Goal: Use online tool/utility: Utilize a website feature to perform a specific function

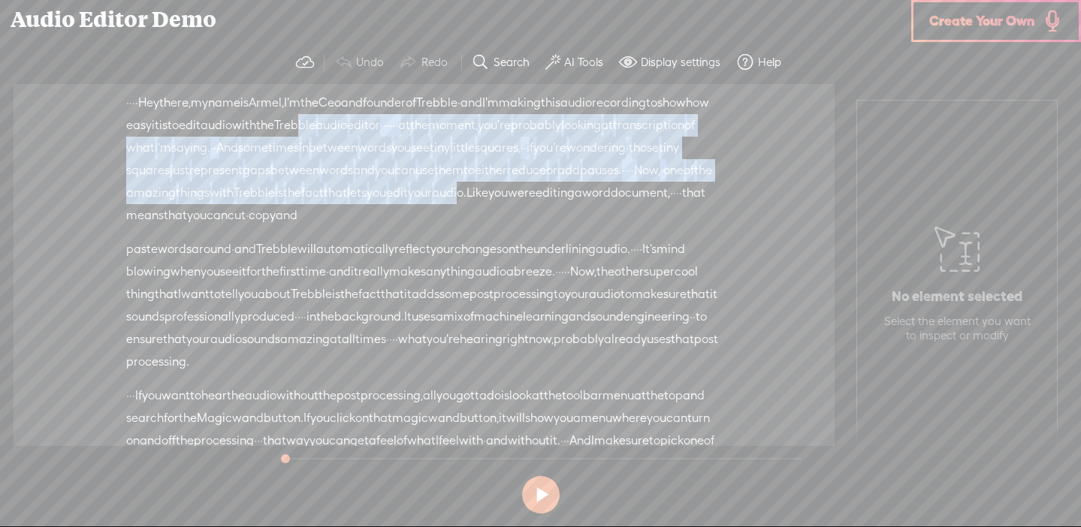
drag, startPoint x: 475, startPoint y: 129, endPoint x: 518, endPoint y: 220, distance: 100.8
click at [518, 220] on div "· · · · Hey there, · my name is [GEOGRAPHIC_DATA], · I'm the Ceo and founder of…" at bounding box center [424, 159] width 596 height 135
copy div "bble · audio editor · · · · · · at the moment, you're probably looking at trans…"
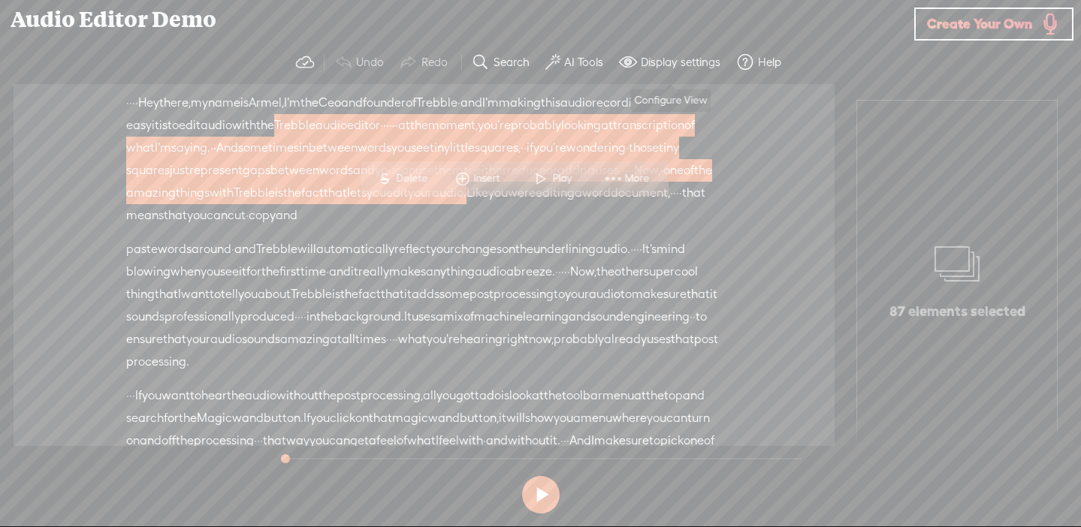
click at [653, 62] on label "Display settings" at bounding box center [681, 62] width 80 height 15
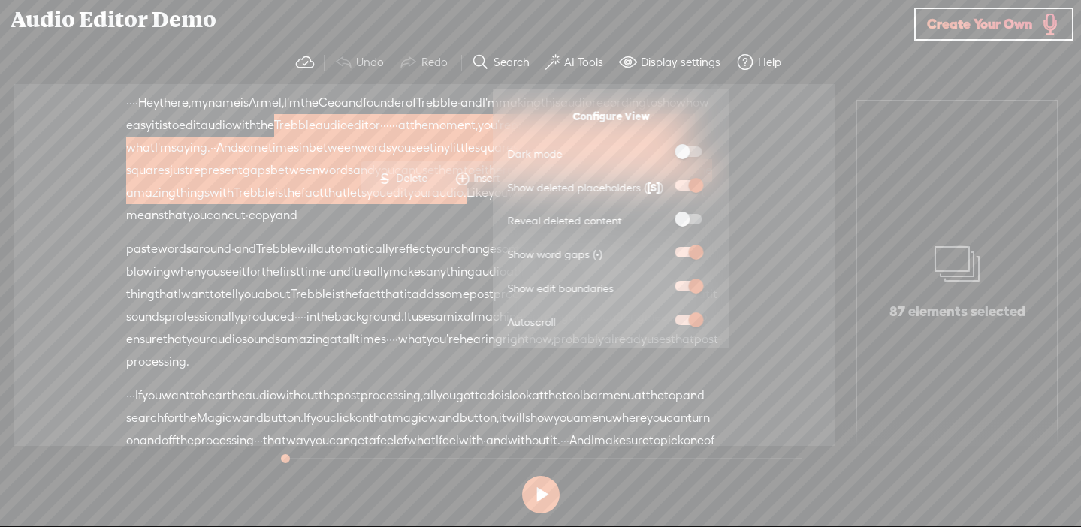
click at [568, 53] on button "AI Tools" at bounding box center [576, 62] width 74 height 30
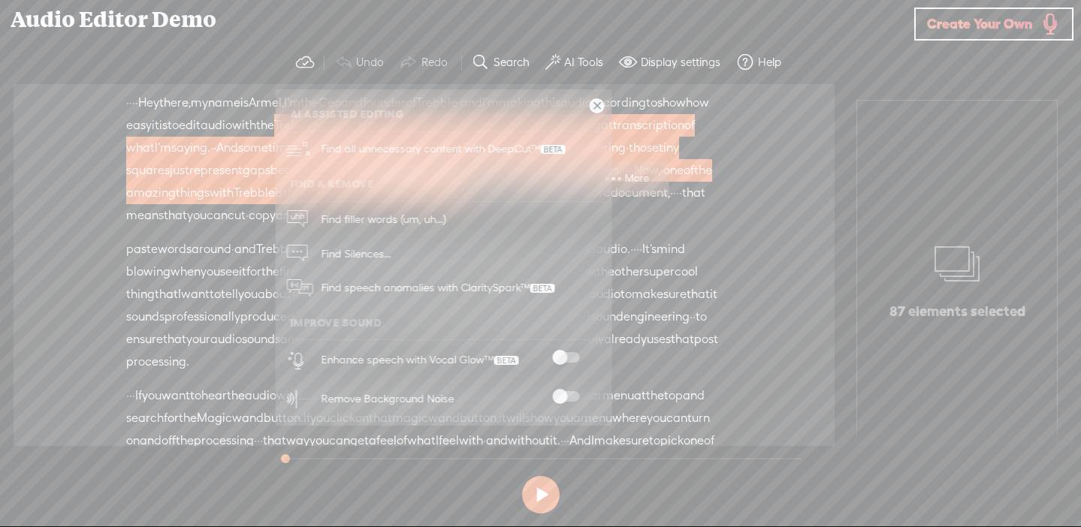
click at [731, 26] on div "Audio Editor Demo" at bounding box center [457, 19] width 914 height 39
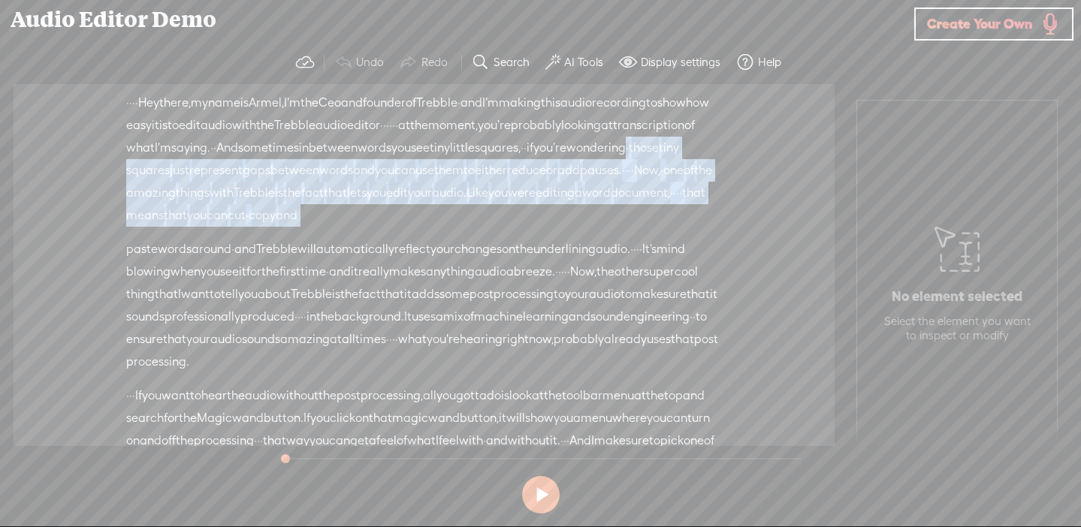
drag, startPoint x: 442, startPoint y: 160, endPoint x: 533, endPoint y: 244, distance: 123.8
click at [533, 227] on div "· · · · Hey there, · my name is [GEOGRAPHIC_DATA], · I'm the Ceo and founder of…" at bounding box center [424, 159] width 596 height 135
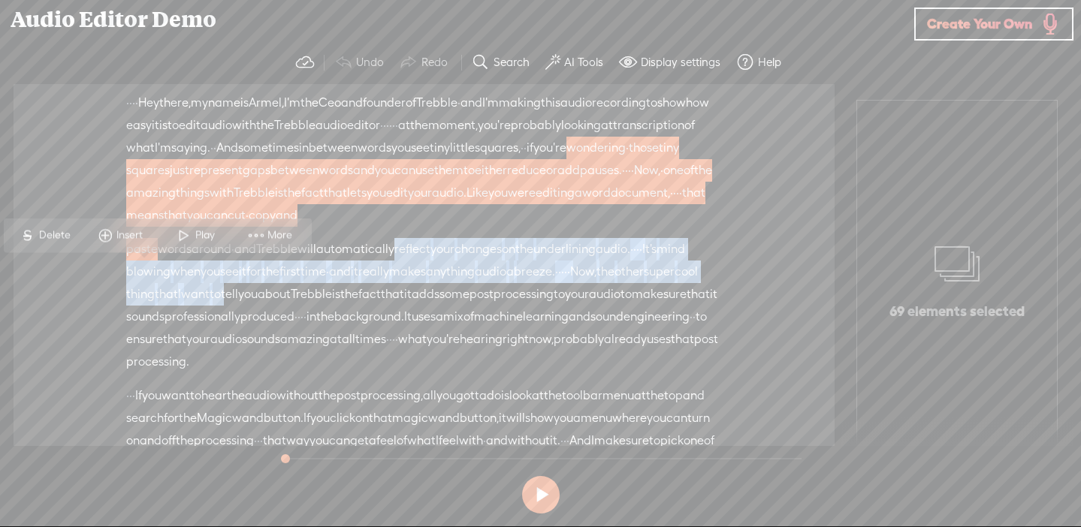
drag, startPoint x: 426, startPoint y: 282, endPoint x: 493, endPoint y: 321, distance: 77.4
click at [493, 324] on div "paste words around · and Trebble will automatically reflect your changes · on t…" at bounding box center [424, 305] width 596 height 135
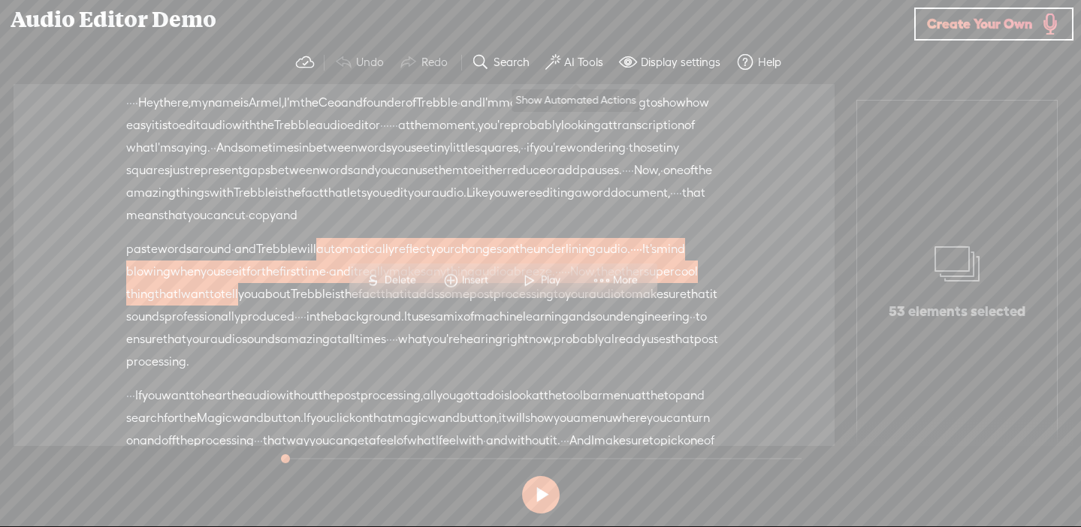
click at [575, 63] on label "AI Tools" at bounding box center [583, 62] width 39 height 15
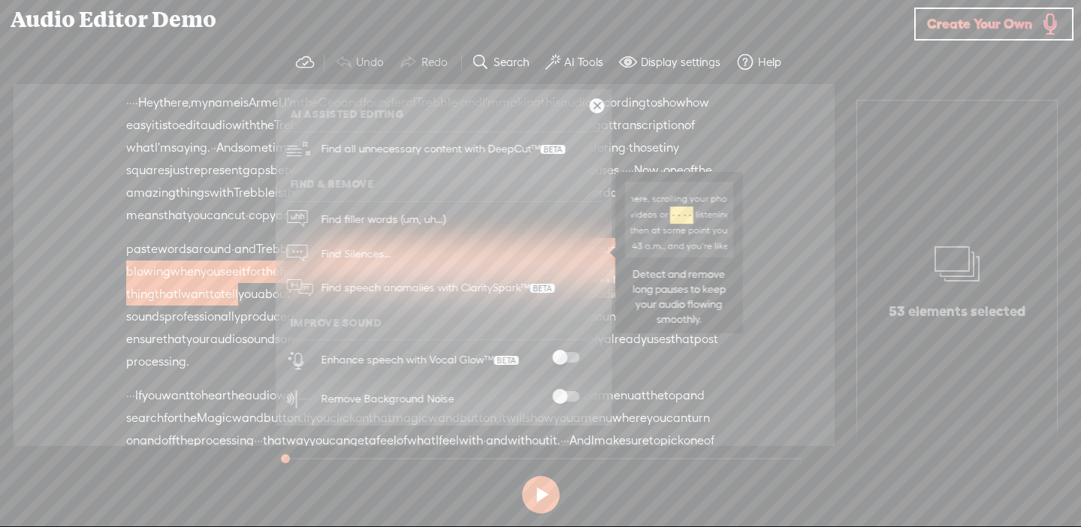
click at [458, 245] on link "Find Silences..." at bounding box center [442, 254] width 321 height 35
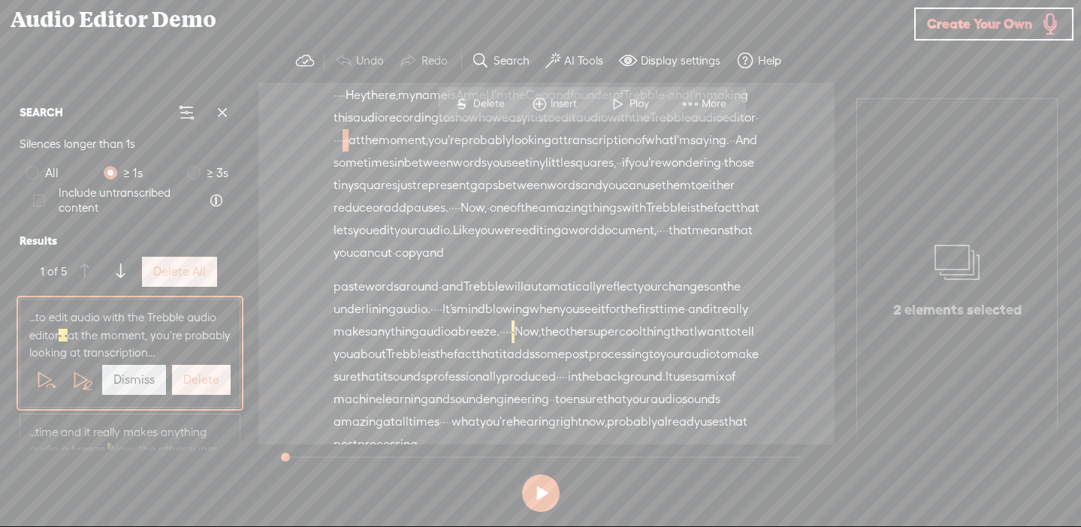
scroll to position [8, 0]
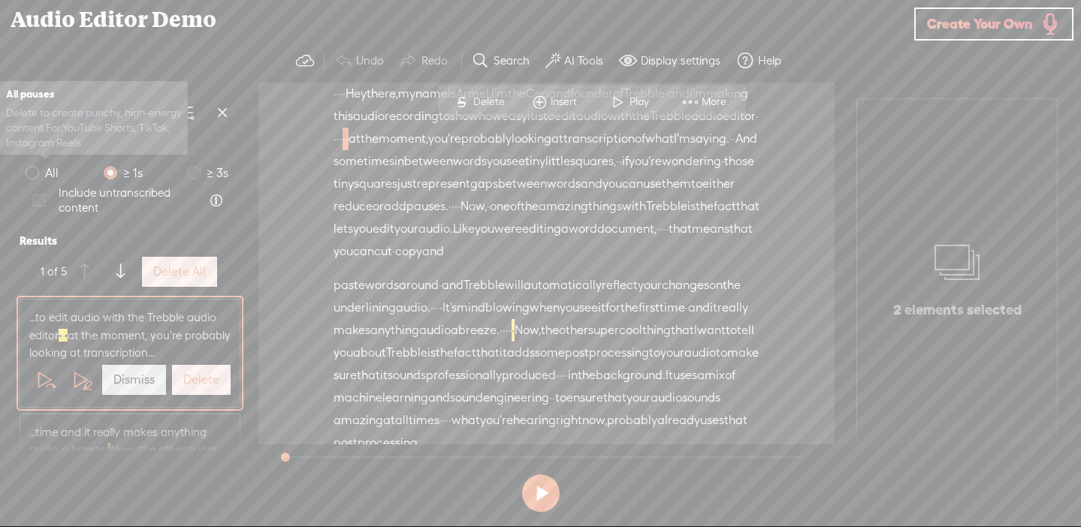
click at [41, 170] on span "All" at bounding box center [52, 173] width 26 height 19
click at [39, 170] on input "All" at bounding box center [33, 173] width 14 height 14
radio input "true"
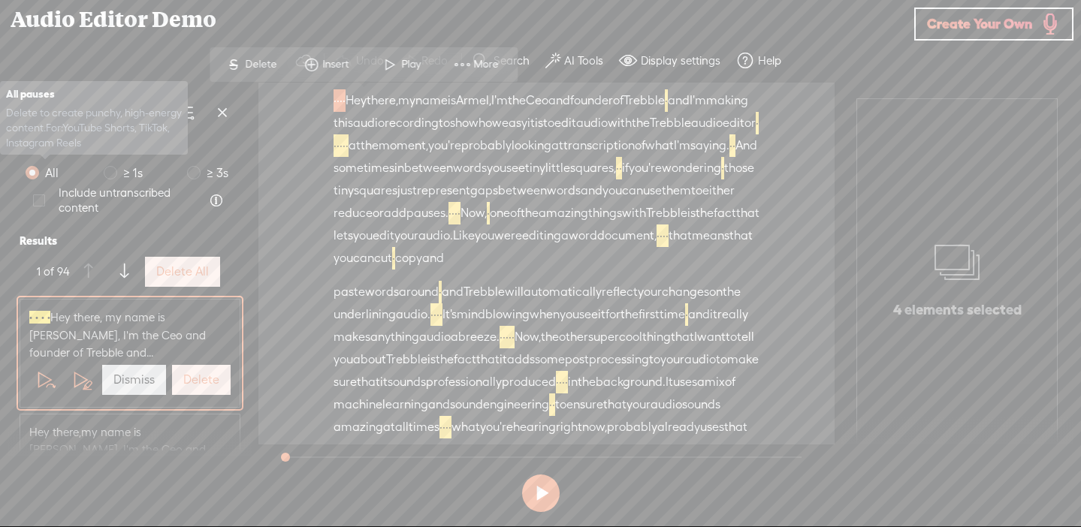
scroll to position [0, 0]
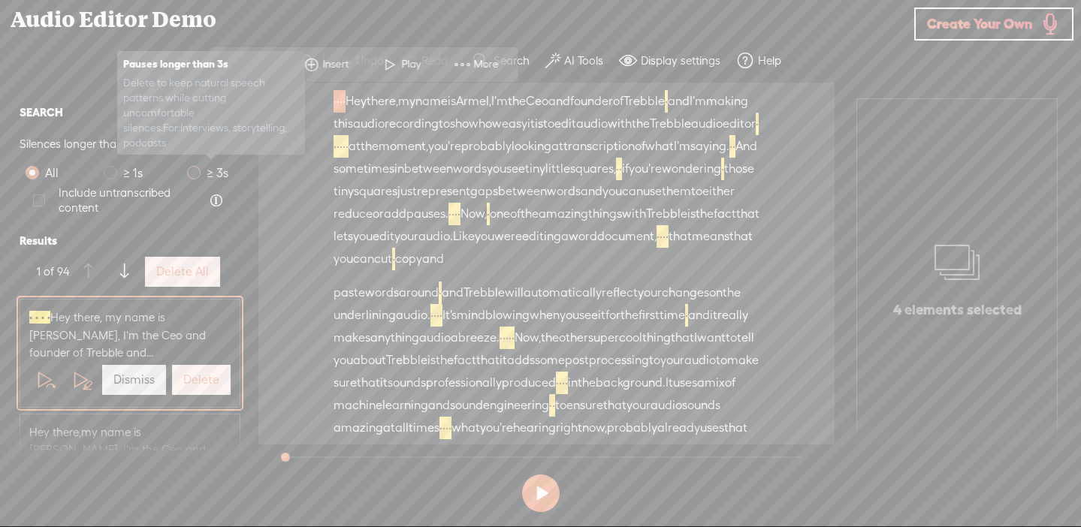
click at [195, 174] on span at bounding box center [194, 173] width 14 height 14
click at [195, 174] on input "≥ 3s" at bounding box center [194, 173] width 14 height 14
radio input "true"
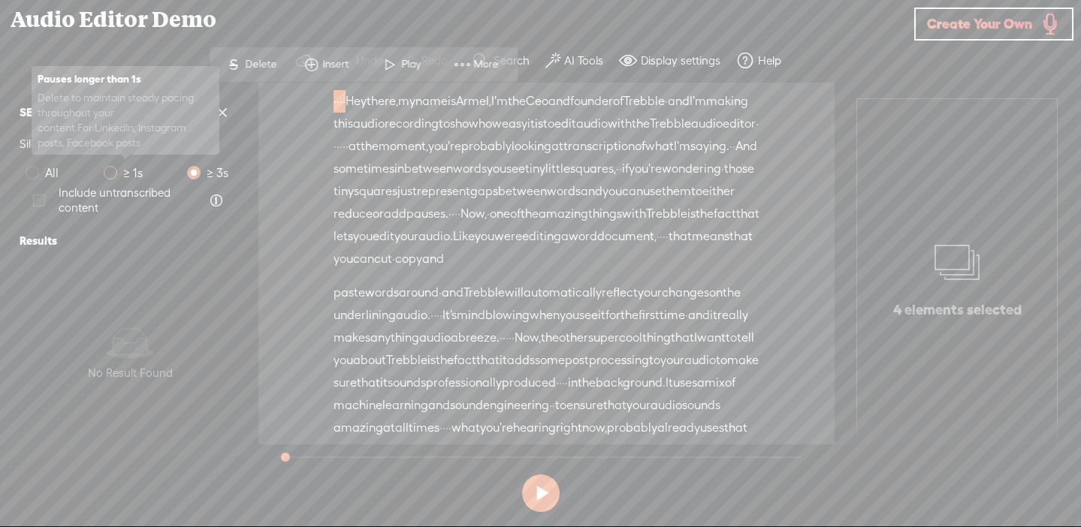
click at [122, 176] on span "≥ 1s" at bounding box center [133, 173] width 32 height 19
click at [117, 176] on input "≥ 1s" at bounding box center [111, 173] width 14 height 14
radio input "true"
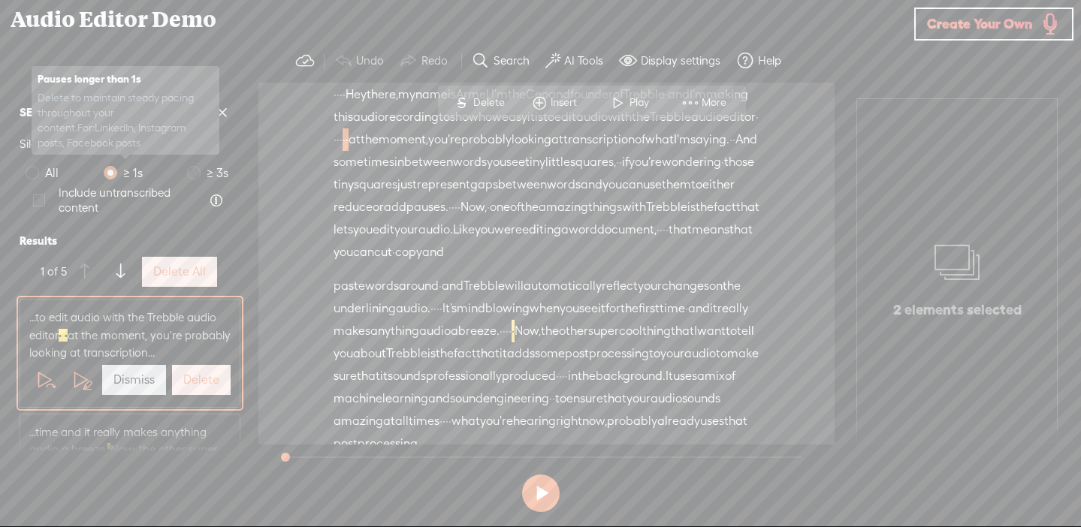
scroll to position [8, 0]
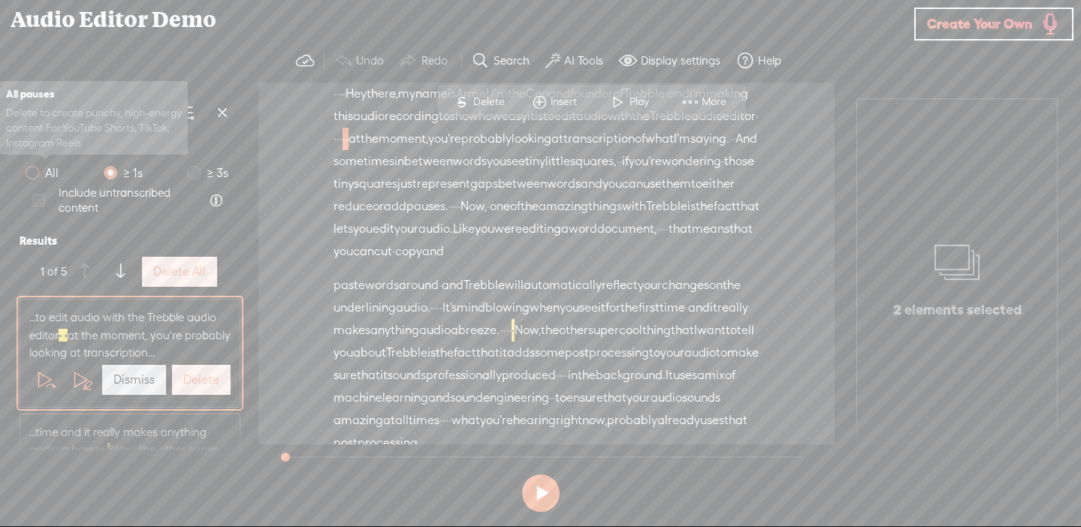
click at [46, 170] on span "All" at bounding box center [52, 173] width 26 height 19
click at [39, 170] on input "All" at bounding box center [33, 173] width 14 height 14
radio input "true"
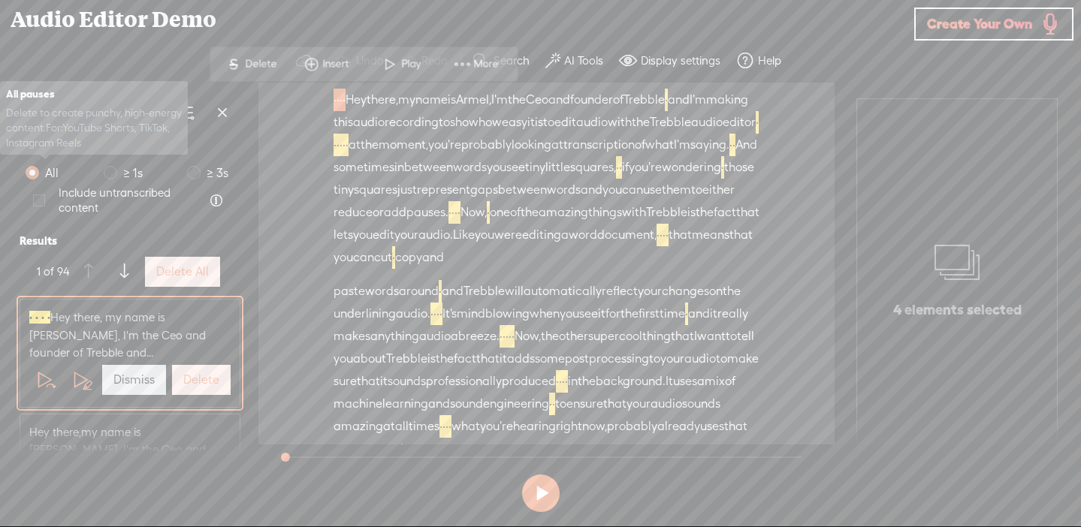
scroll to position [0, 0]
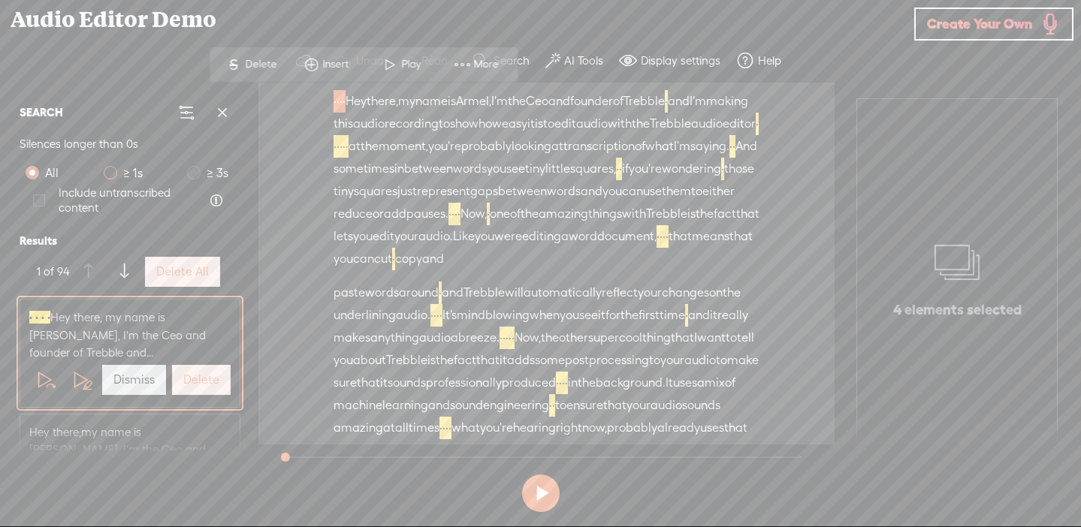
click at [117, 174] on span "≥ 1s" at bounding box center [133, 173] width 32 height 19
click at [116, 174] on input "≥ 1s" at bounding box center [111, 173] width 14 height 14
radio input "true"
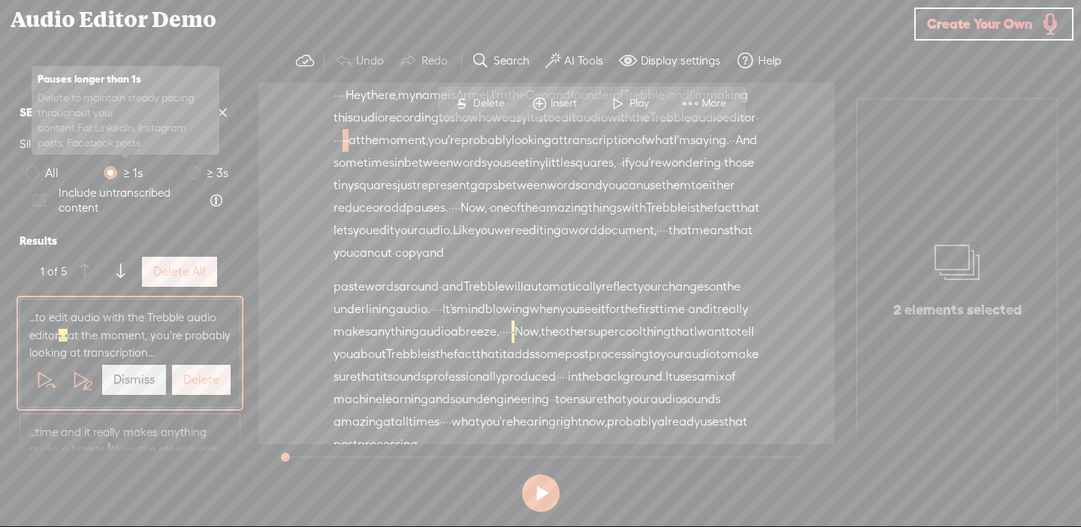
scroll to position [8, 0]
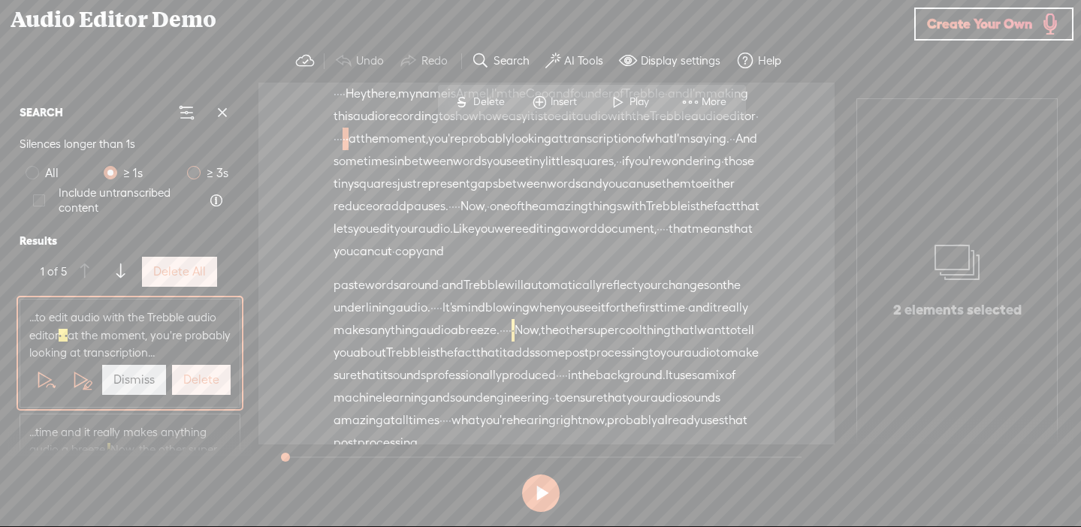
click at [190, 170] on span at bounding box center [194, 173] width 14 height 14
click at [190, 170] on input "≥ 3s" at bounding box center [194, 173] width 14 height 14
radio input "true"
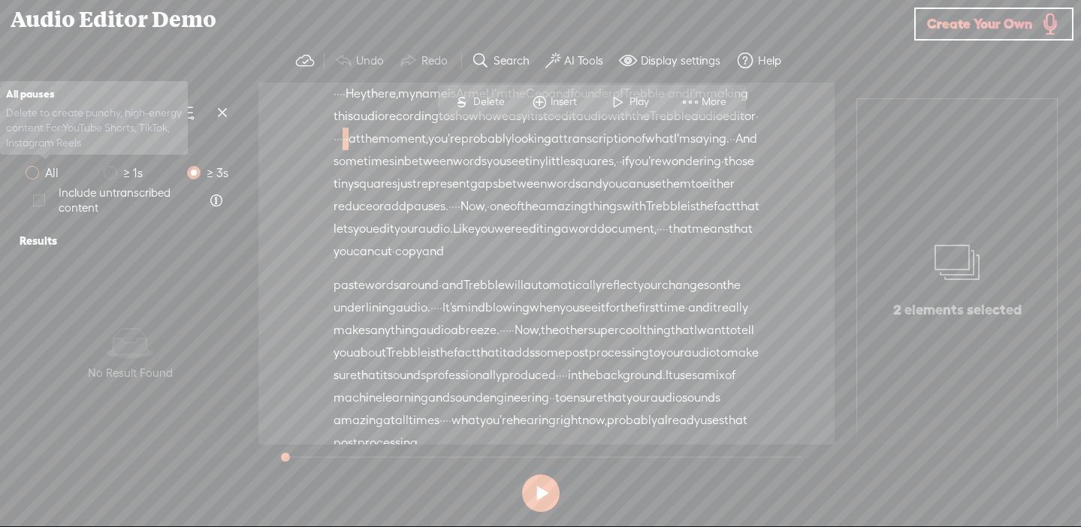
click at [46, 173] on span "All" at bounding box center [52, 173] width 26 height 19
click at [39, 173] on input "All" at bounding box center [33, 173] width 14 height 14
radio input "true"
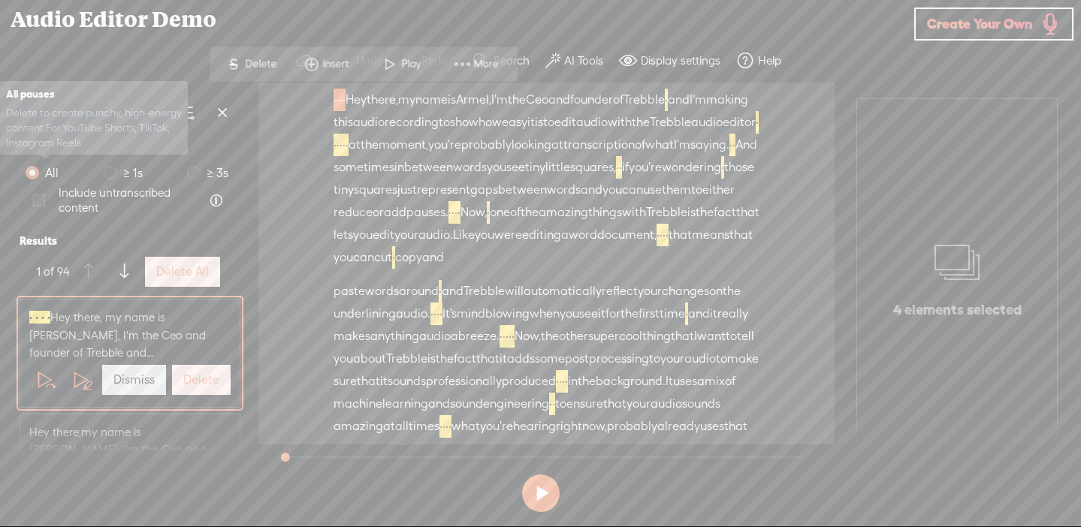
scroll to position [0, 0]
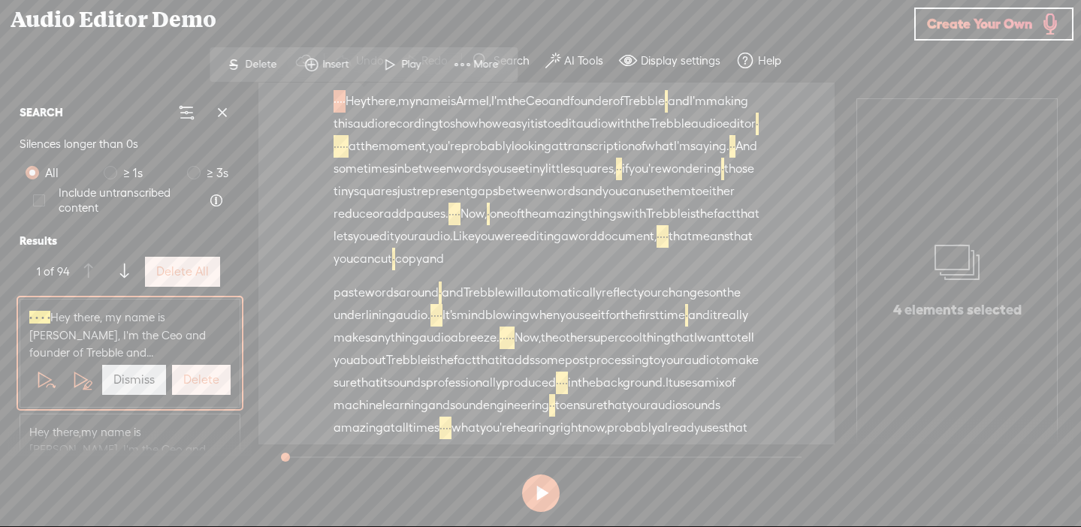
click at [635, 60] on span at bounding box center [628, 61] width 18 height 18
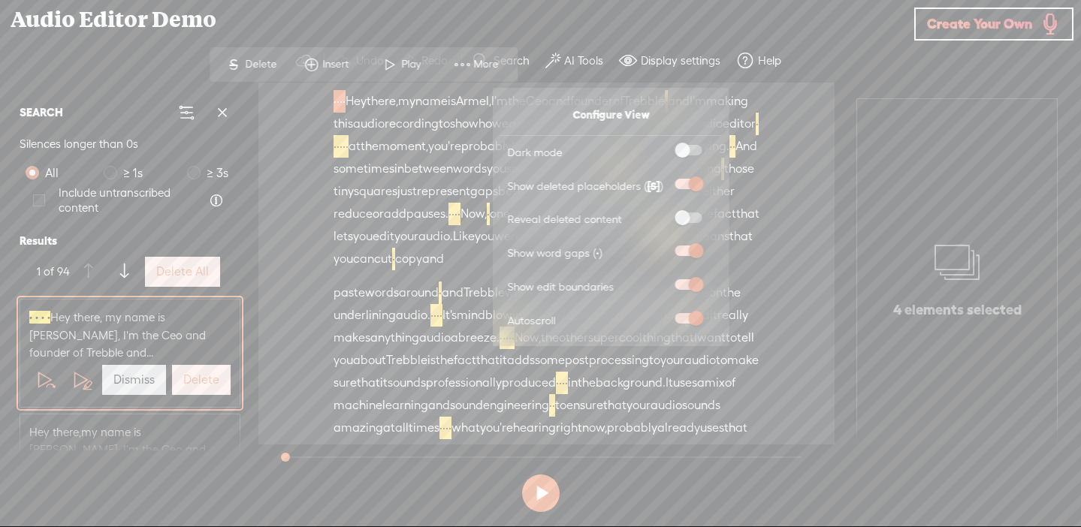
click at [581, 60] on label "AI Tools" at bounding box center [583, 60] width 39 height 15
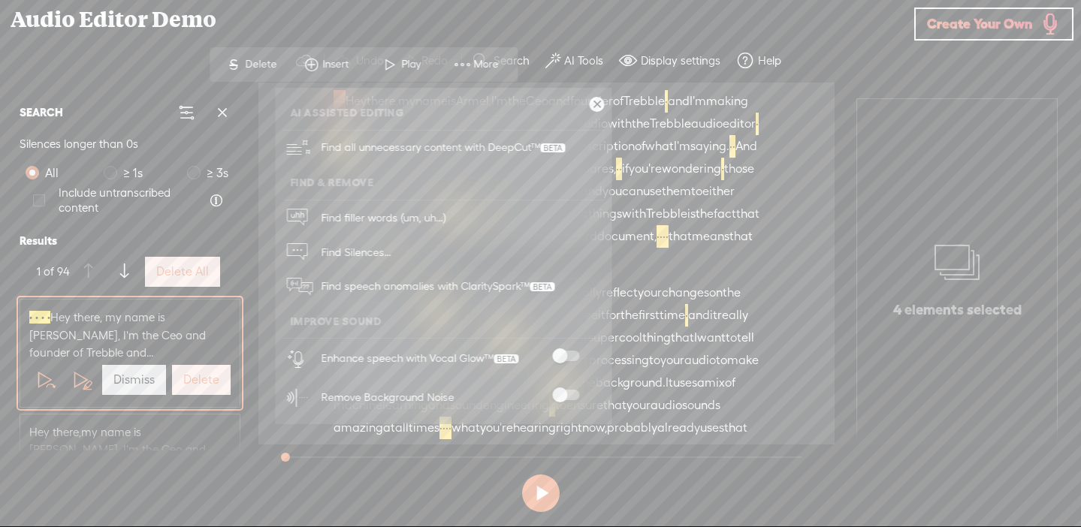
click at [554, 119] on span "to" at bounding box center [548, 124] width 11 height 23
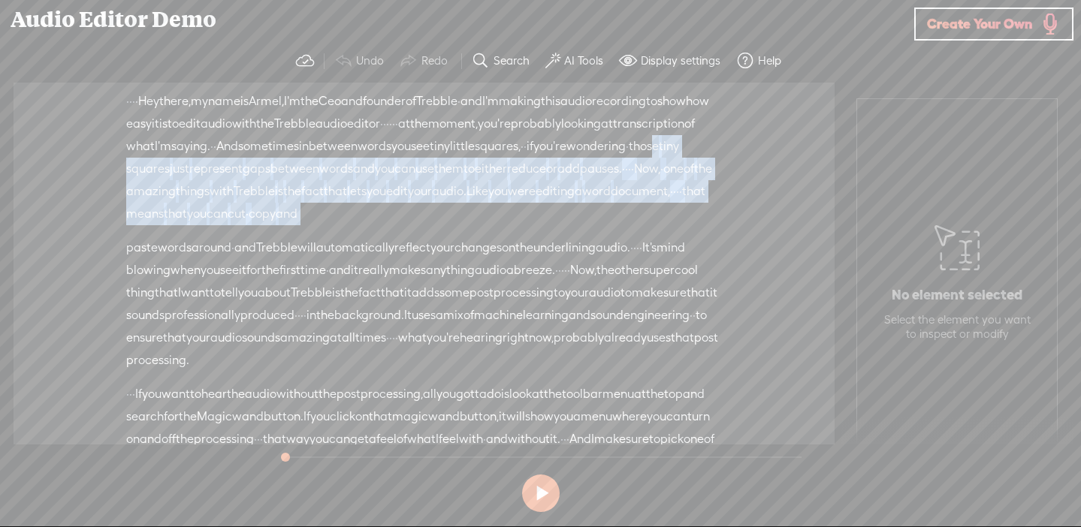
drag, startPoint x: 485, startPoint y: 176, endPoint x: 496, endPoint y: 234, distance: 58.2
click at [496, 225] on div "· · · · Hey there, · my name is [GEOGRAPHIC_DATA], · I'm the Ceo and founder of…" at bounding box center [424, 157] width 596 height 135
copy div "se tiny squares just represent gaps between words and you can use them to eithe…"
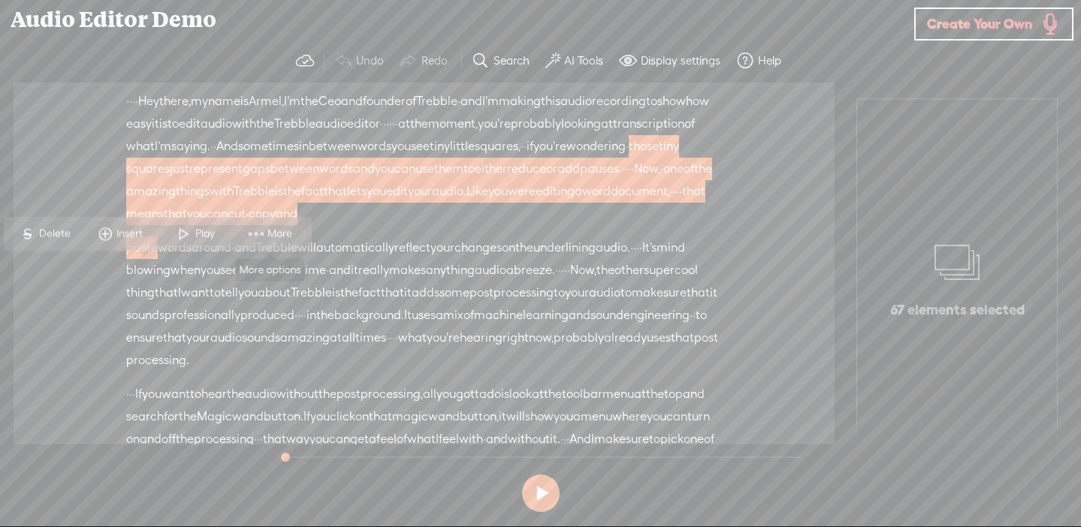
click at [281, 232] on span "More" at bounding box center [281, 233] width 29 height 15
